Goal: Navigation & Orientation: Find specific page/section

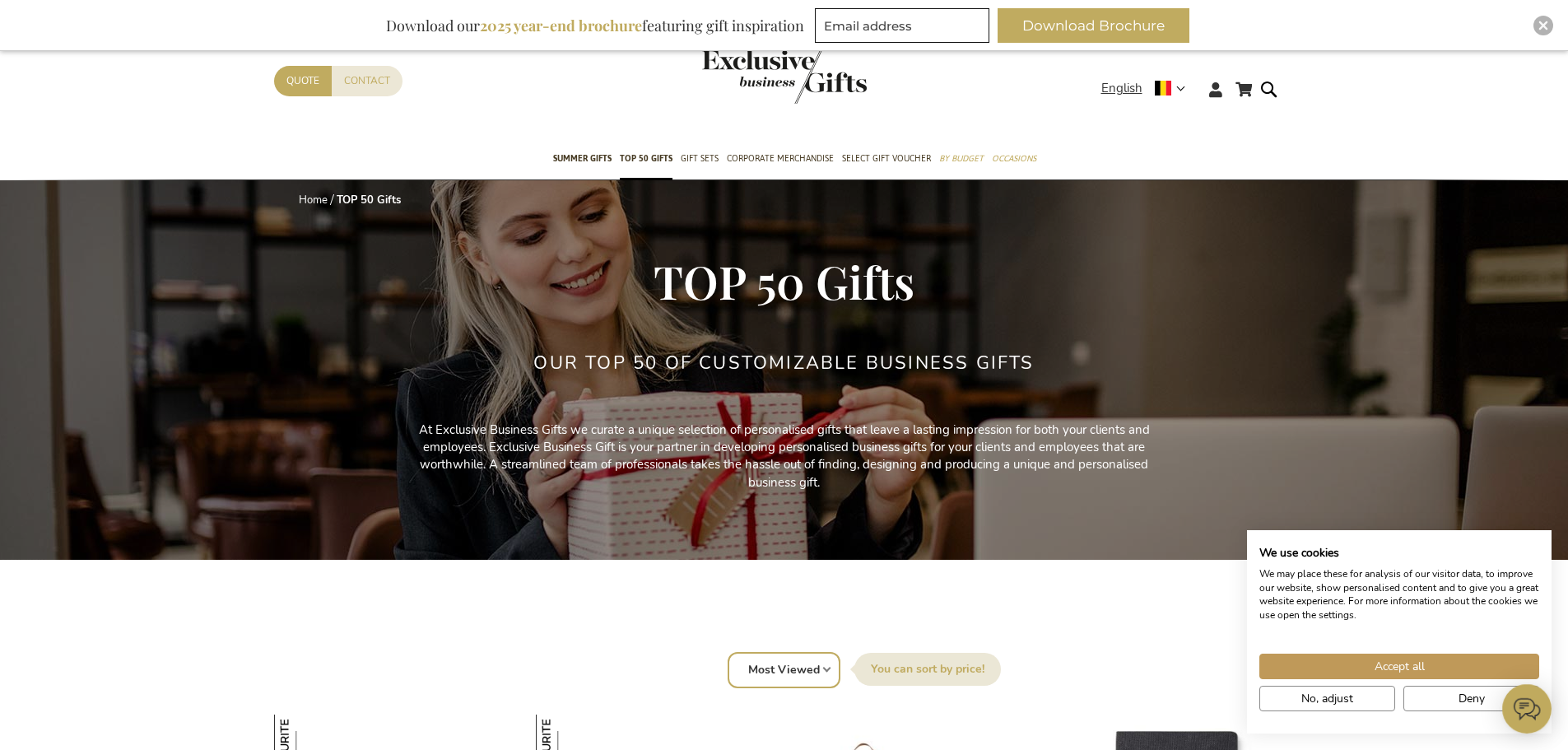
click at [1414, 653] on div "Accept all No, adjust Deny" at bounding box center [1399, 673] width 304 height 89
click at [1406, 657] on button "Accept all" at bounding box center [1399, 666] width 280 height 26
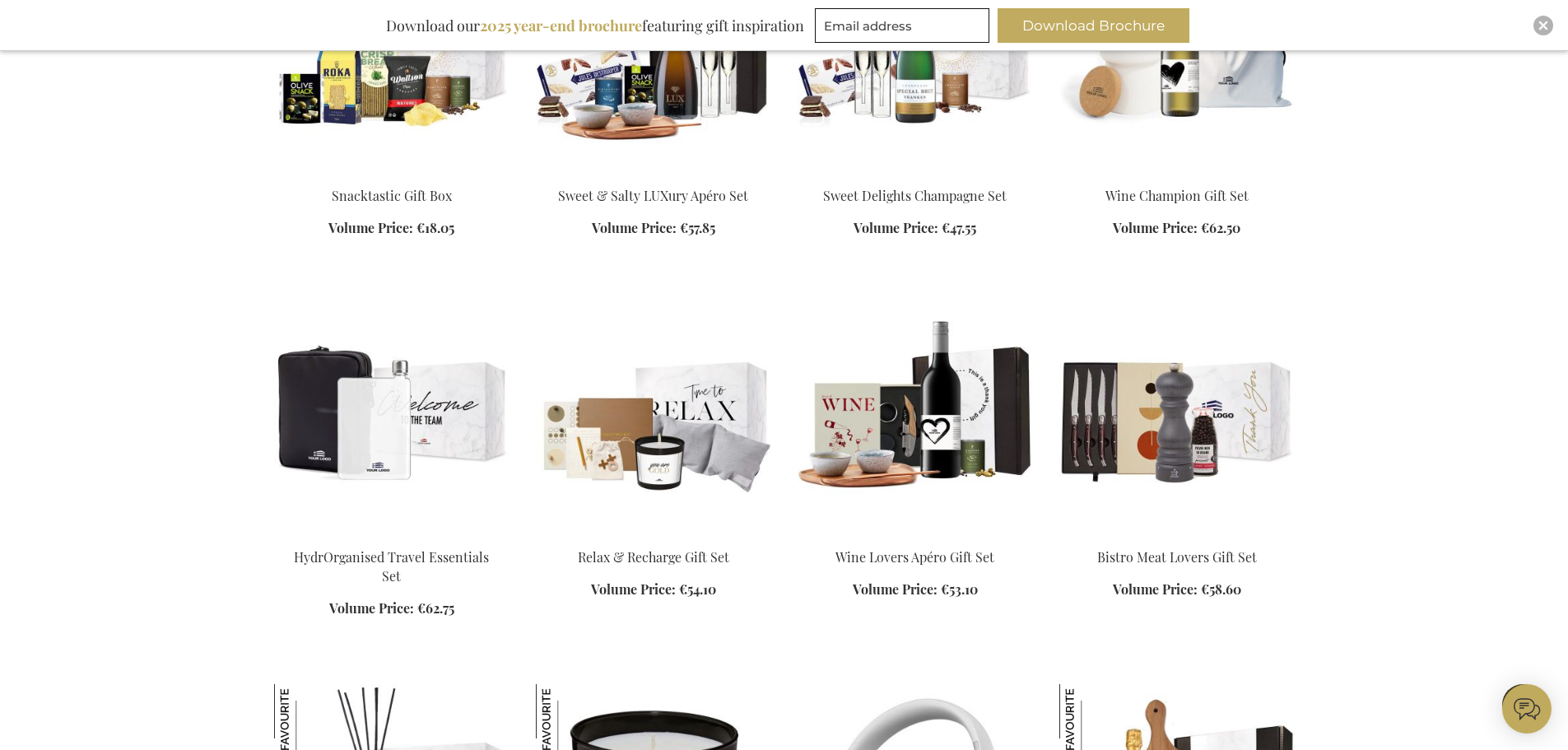
scroll to position [1728, 0]
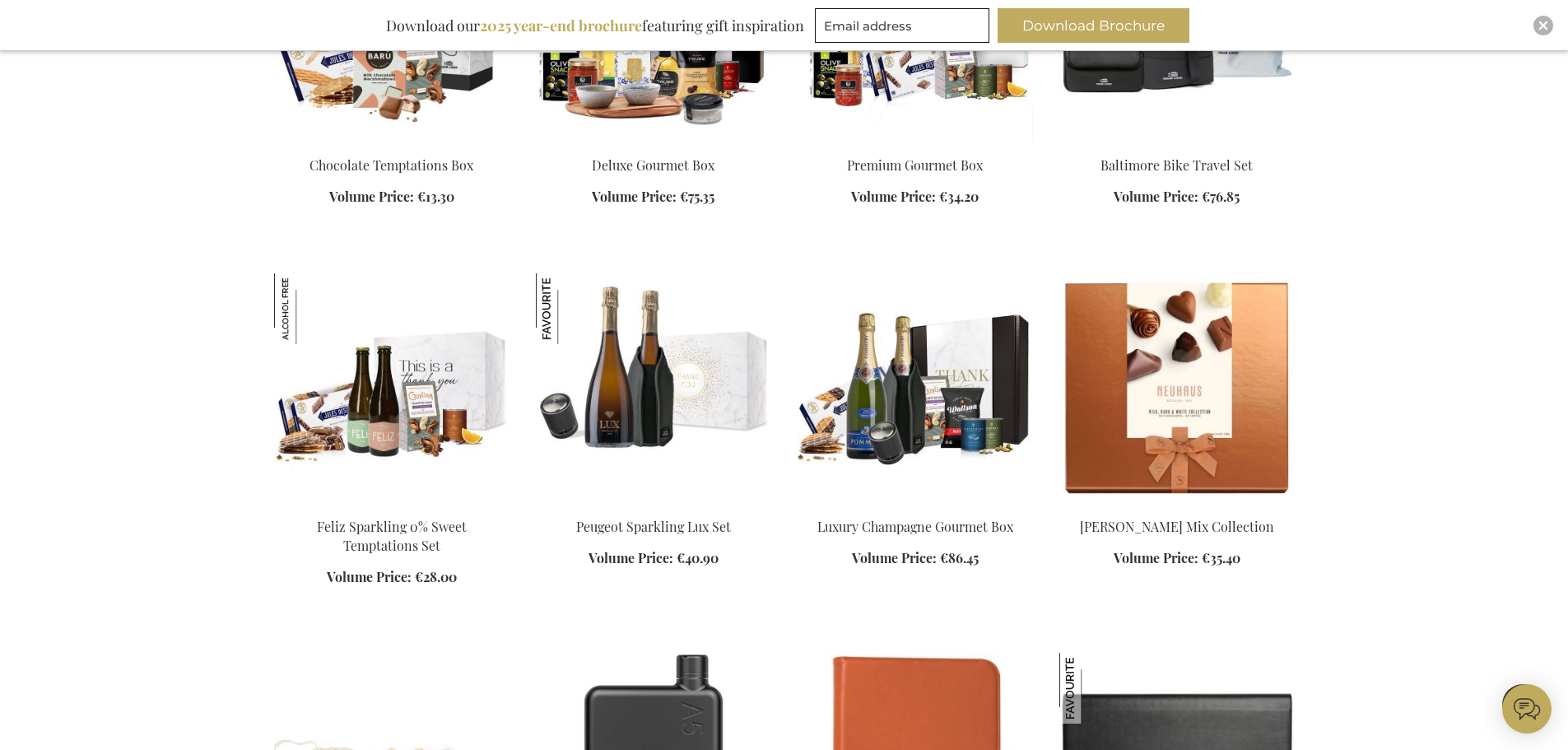
scroll to position [2881, 0]
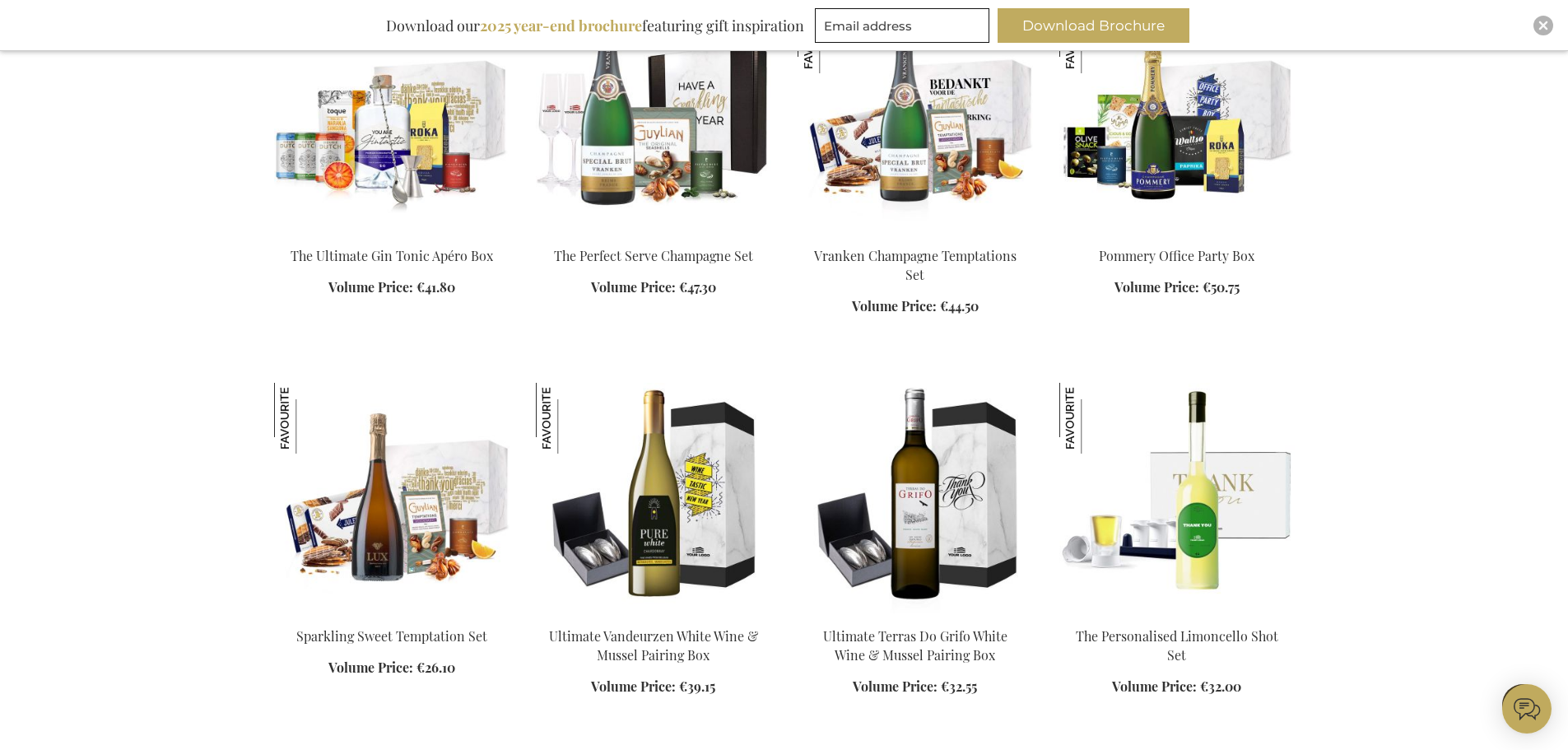
scroll to position [9383, 0]
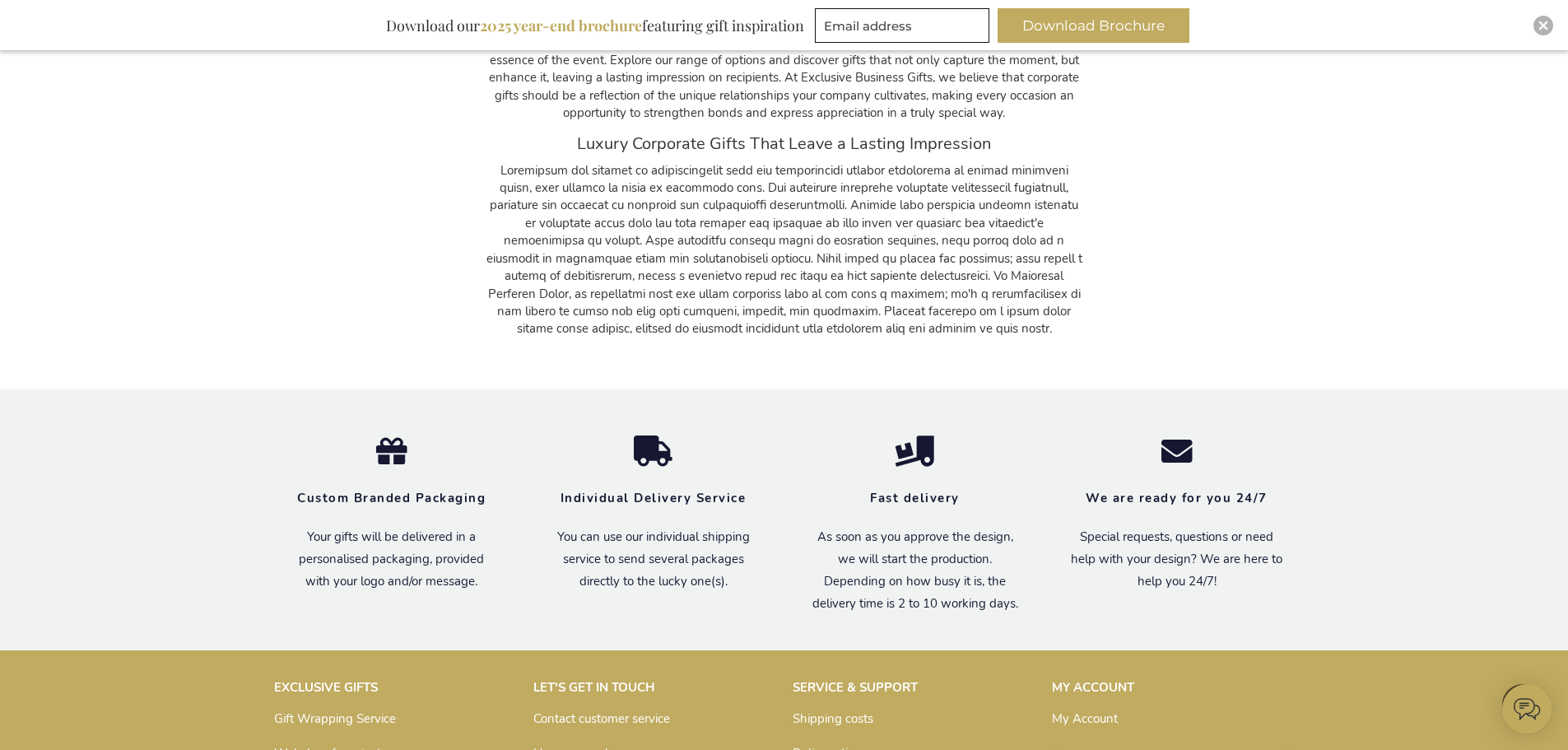
scroll to position [13793, 0]
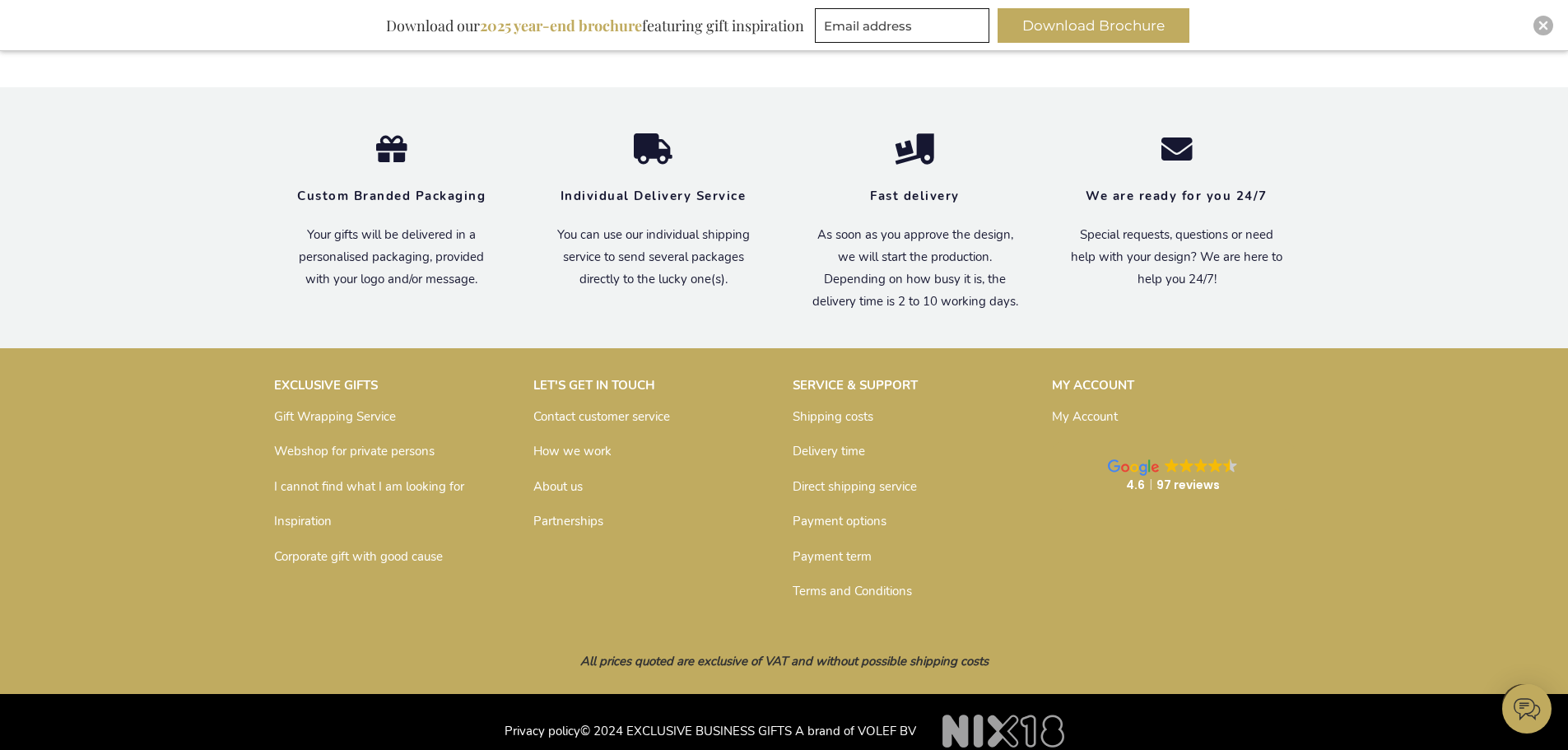
click at [557, 513] on link "Partnerships" at bounding box center [569, 521] width 70 height 16
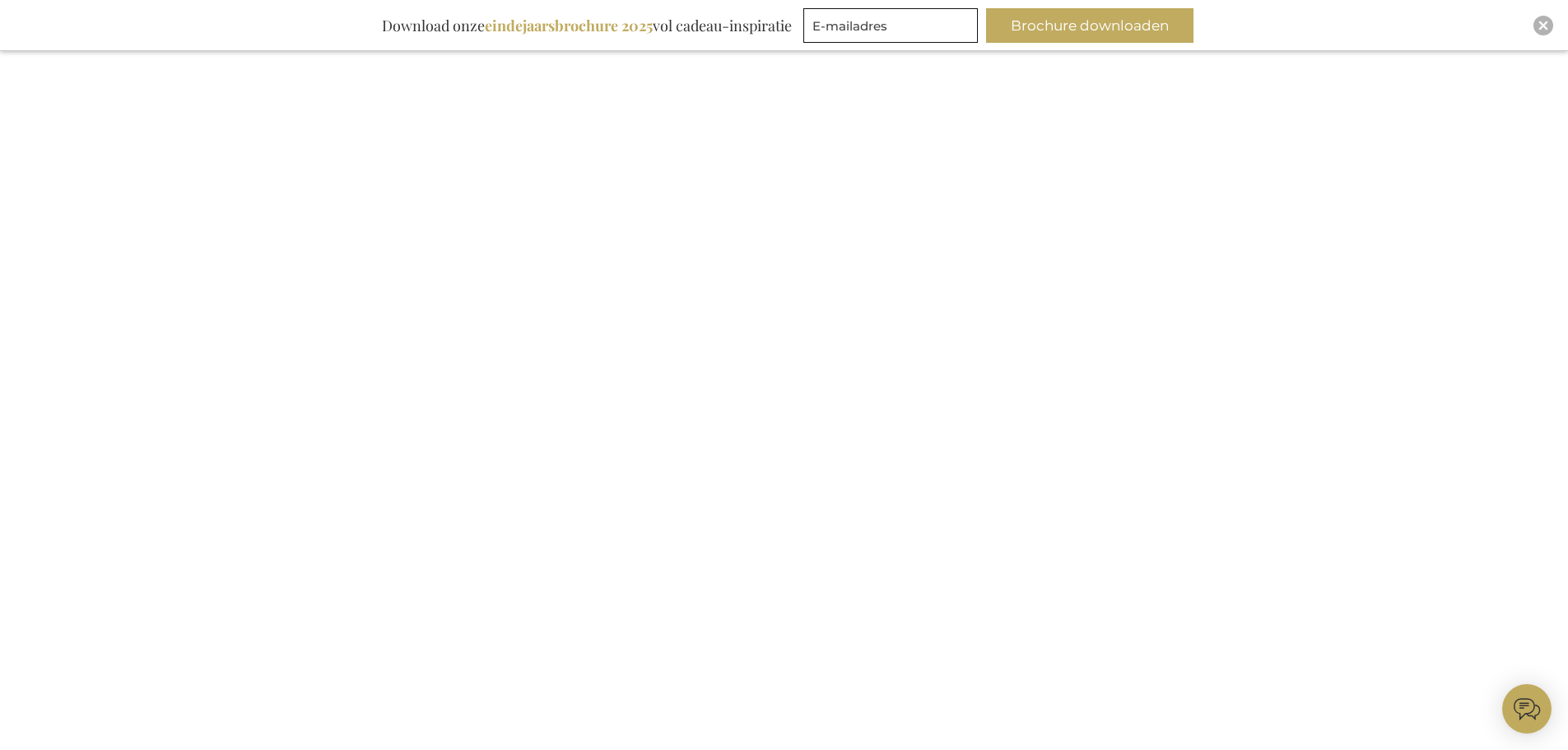
scroll to position [906, 0]
